Goal: Transaction & Acquisition: Purchase product/service

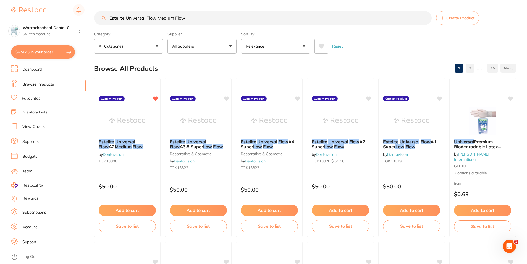
click at [205, 20] on input "Estelite Universal Flow Medium Flow" at bounding box center [263, 18] width 338 height 14
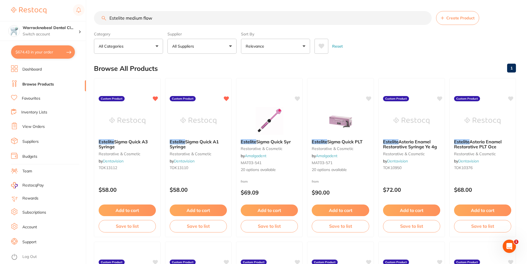
type input "Estelite medium flow"
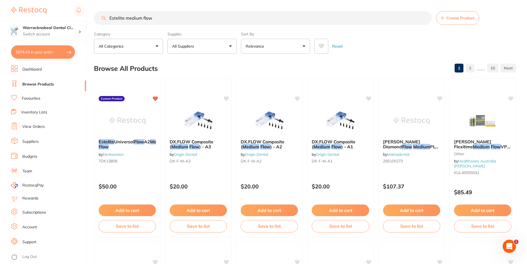
click at [279, 46] on button "Relevance" at bounding box center [275, 46] width 69 height 15
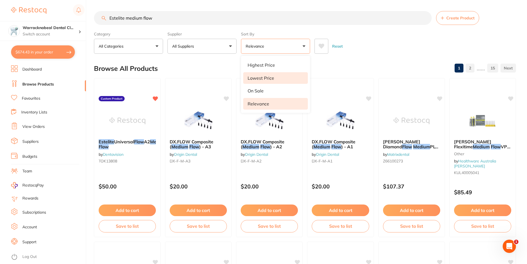
click at [254, 82] on li "Lowest Price" at bounding box center [275, 78] width 65 height 12
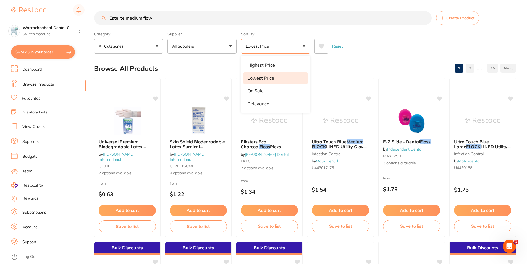
click at [434, 18] on div "Create Product" at bounding box center [458, 18] width 53 height 14
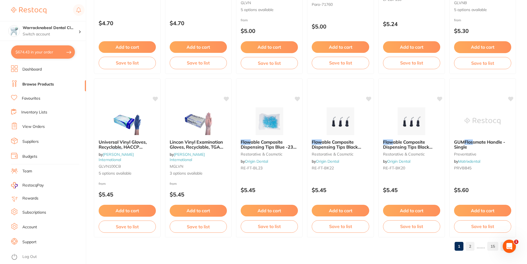
scroll to position [1309, 0]
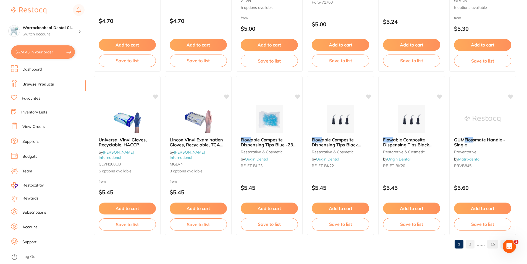
click at [473, 241] on link "2" at bounding box center [470, 243] width 9 height 11
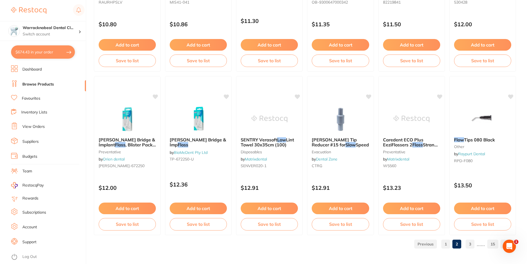
click at [474, 244] on link "3" at bounding box center [470, 243] width 9 height 11
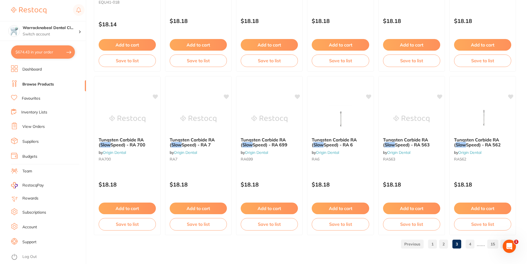
click at [467, 241] on link "4" at bounding box center [470, 243] width 9 height 11
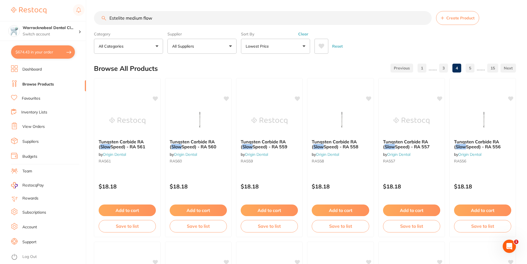
scroll to position [0, 0]
click at [294, 43] on button "Lowest Price" at bounding box center [275, 46] width 69 height 15
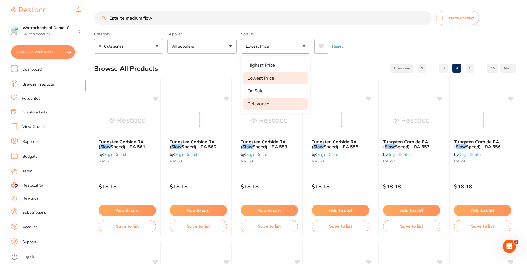
click at [257, 107] on li "Relevance" at bounding box center [275, 104] width 65 height 12
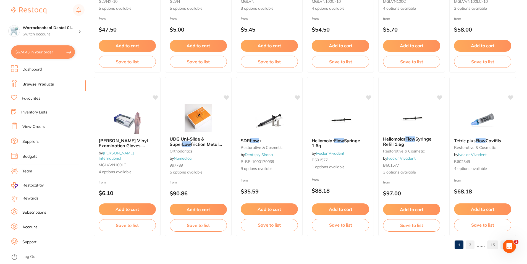
scroll to position [1309, 0]
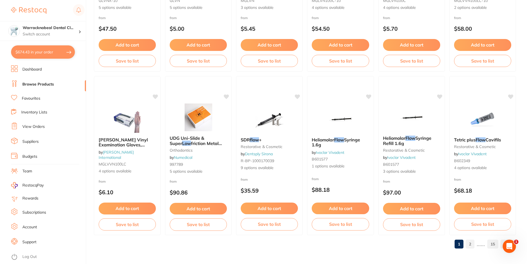
click at [472, 245] on link "2" at bounding box center [470, 243] width 9 height 11
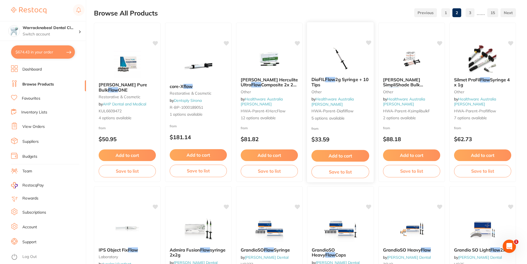
scroll to position [0, 0]
